Goal: Information Seeking & Learning: Learn about a topic

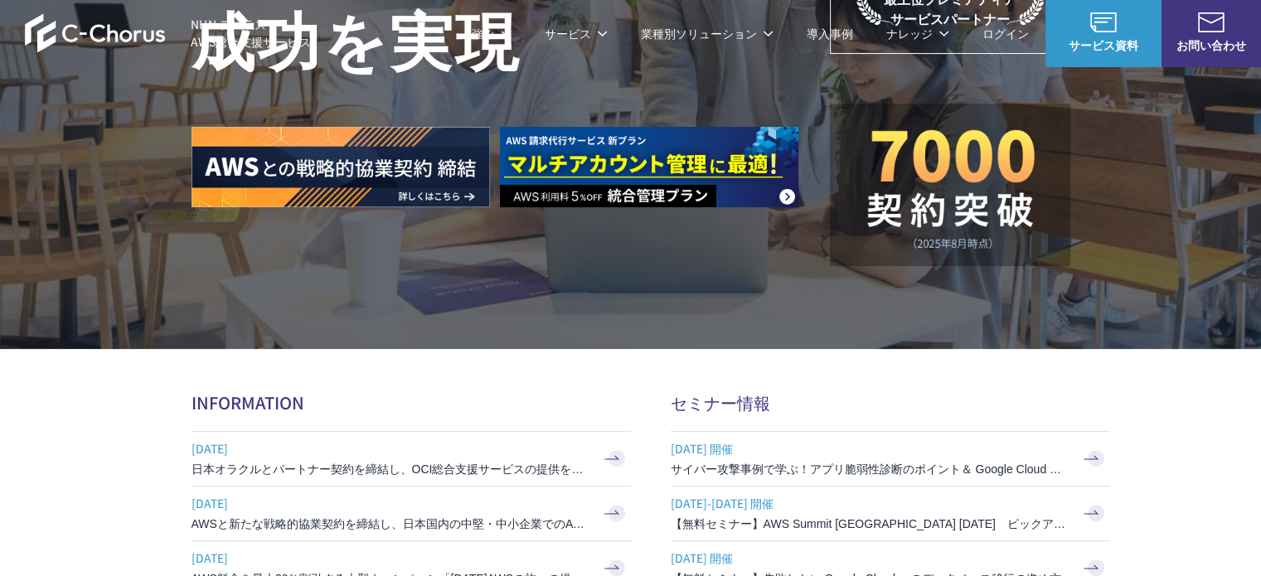
scroll to position [341, 0]
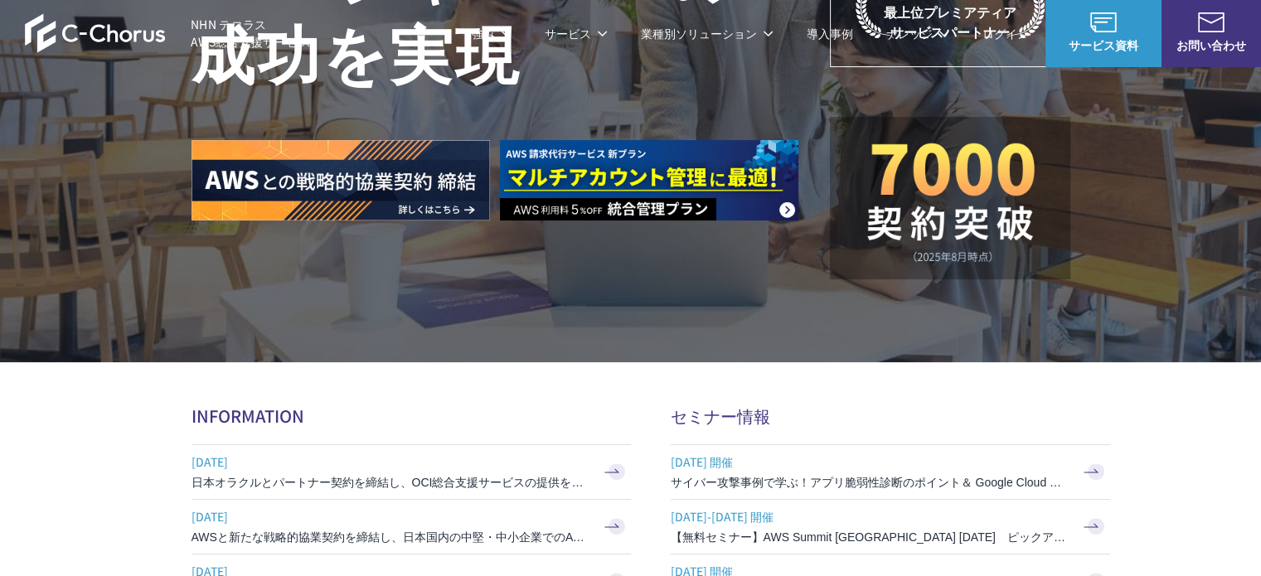
click at [303, 143] on link "AWS請求代行サービス" at bounding box center [263, 141] width 117 height 17
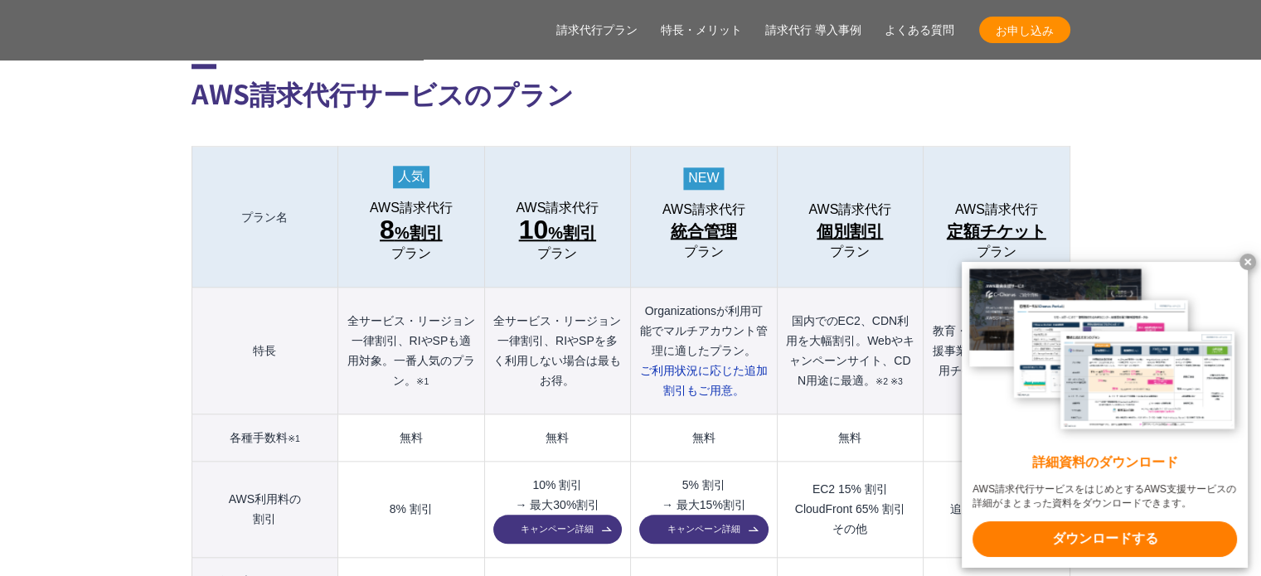
scroll to position [1741, 0]
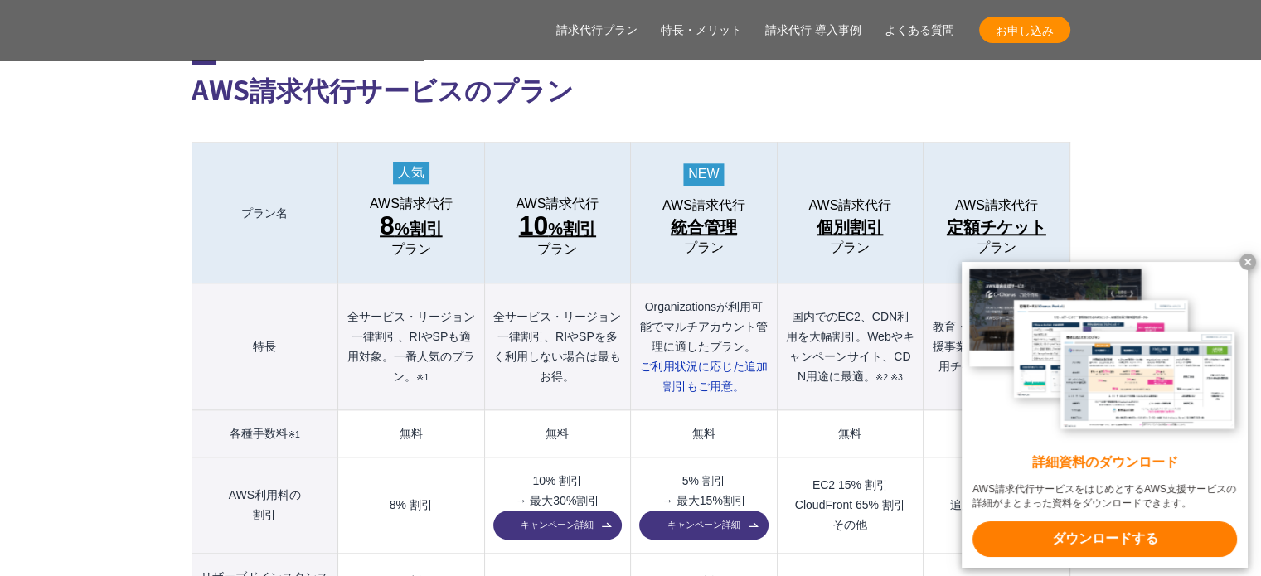
click at [1249, 258] on x-t at bounding box center [1247, 262] width 17 height 17
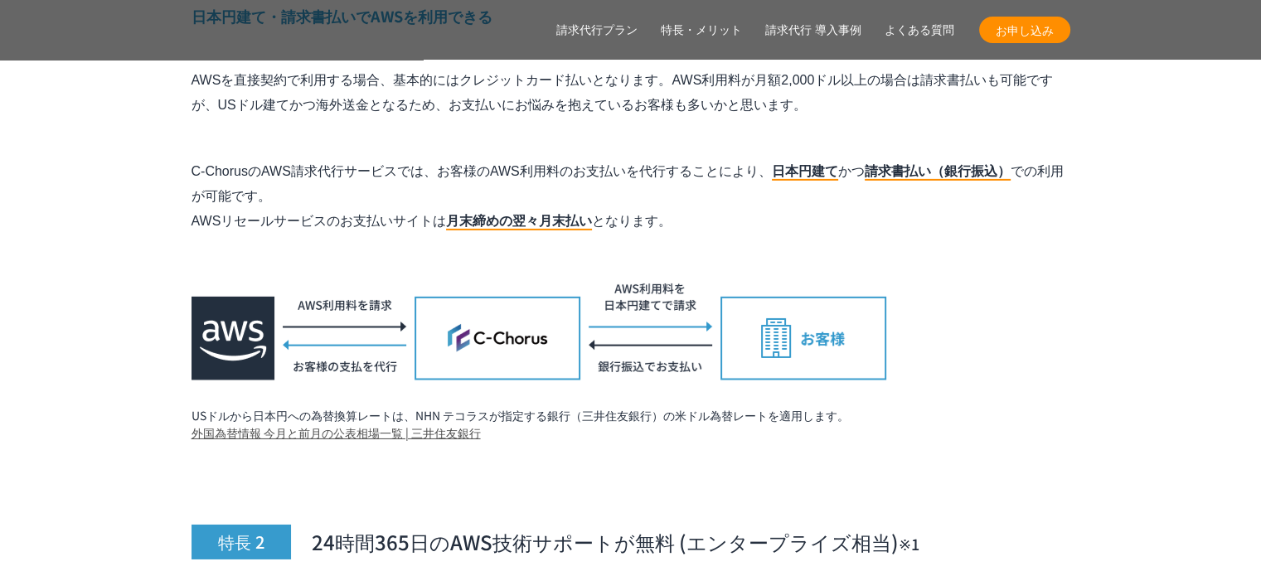
scroll to position [5139, 0]
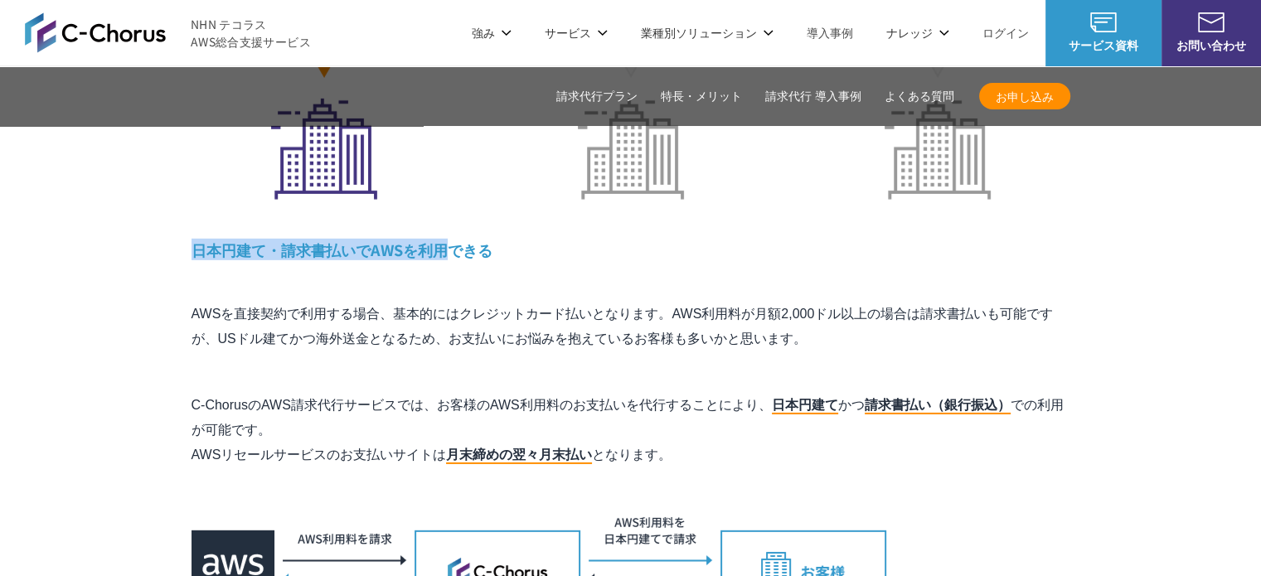
drag, startPoint x: 195, startPoint y: 209, endPoint x: 451, endPoint y: 216, distance: 256.2
click at [451, 240] on h4 "日本円建て・請求書払いでAWSを利用できる" at bounding box center [630, 250] width 879 height 21
copy h4 "日本円建て・請求書払いでAWSを利用"
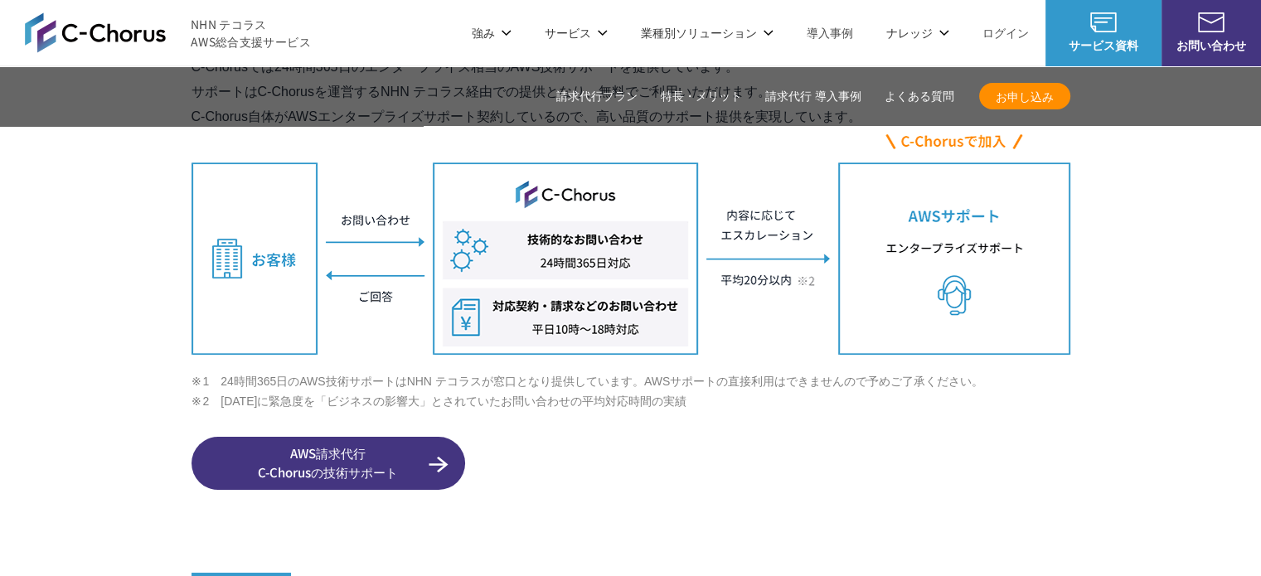
scroll to position [5802, 0]
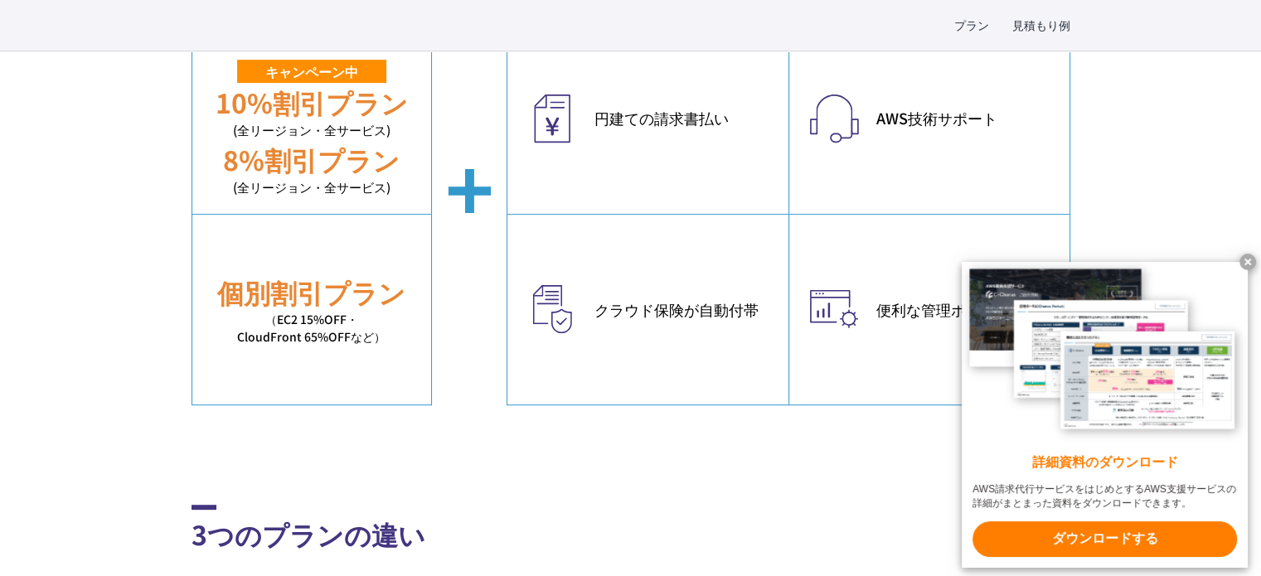
scroll to position [663, 0]
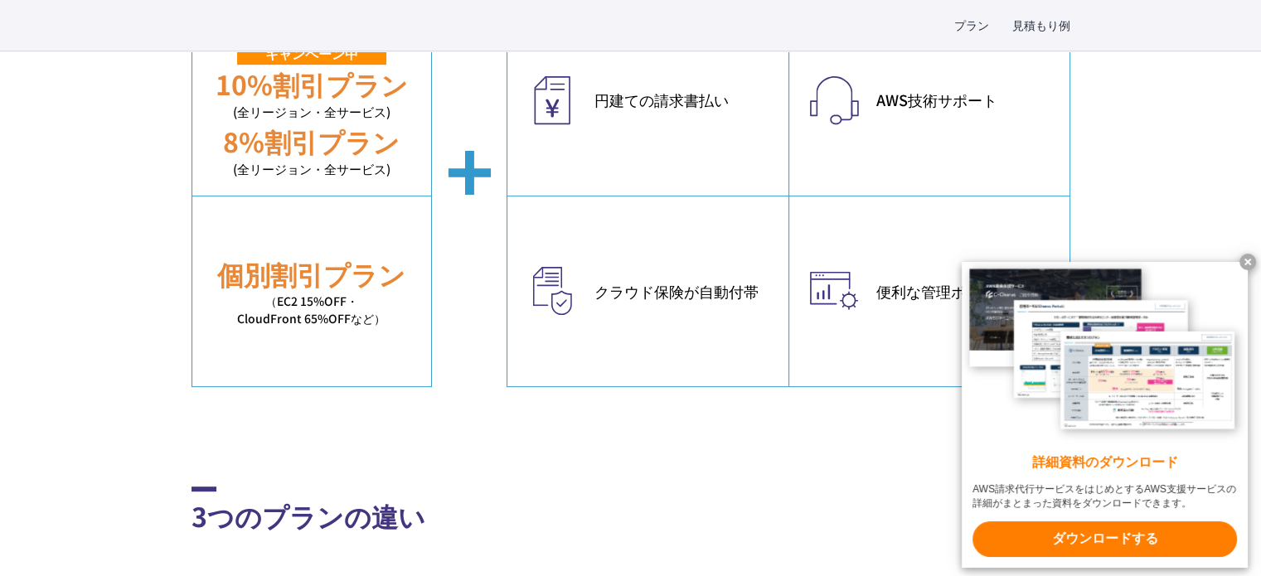
click at [1246, 256] on x-t at bounding box center [1247, 262] width 17 height 17
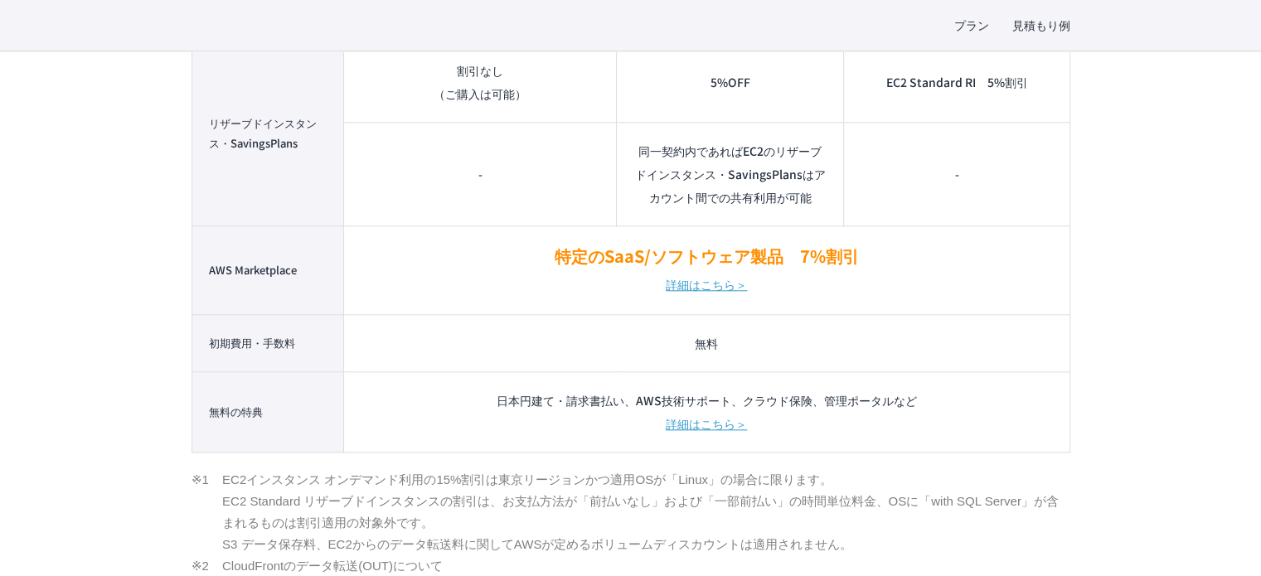
scroll to position [1741, 0]
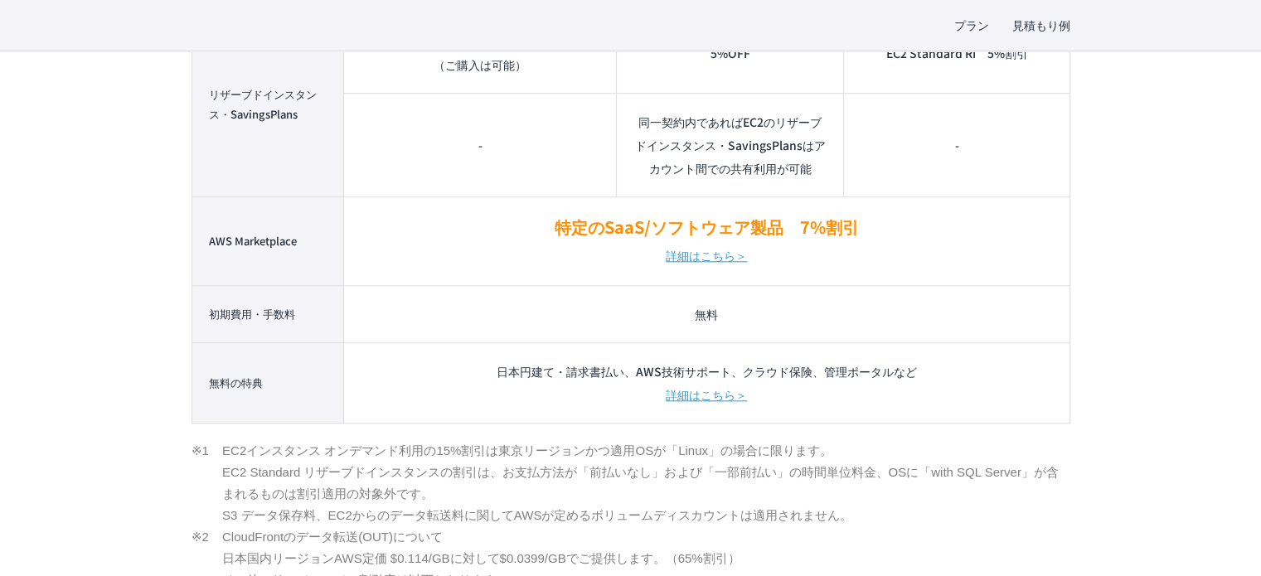
click at [714, 262] on link "詳細はこちら＞" at bounding box center [706, 255] width 81 height 27
